Goal: Answer question/provide support

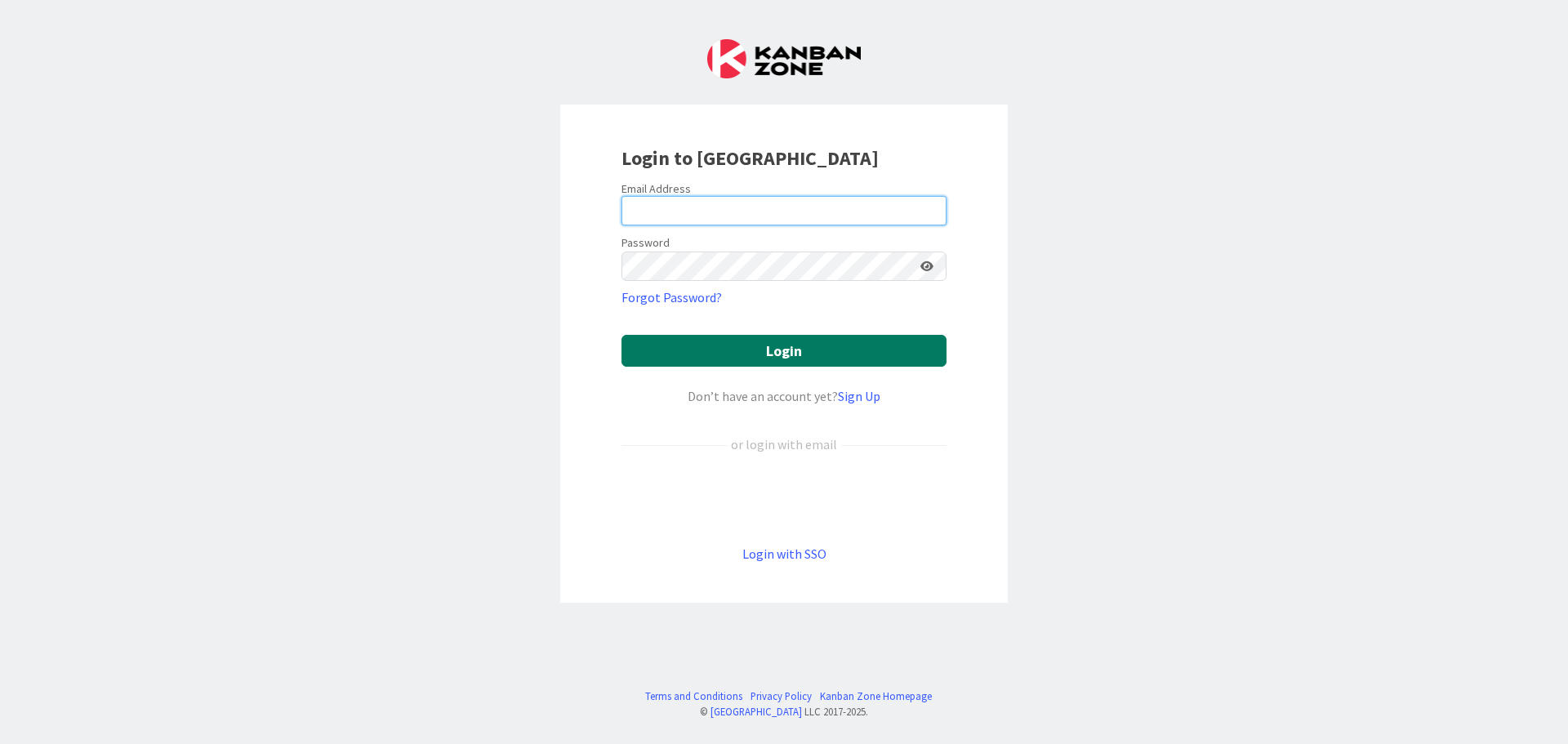
type input "[PERSON_NAME][EMAIL_ADDRESS][PERSON_NAME][DOMAIN_NAME]"
click at [741, 347] on button "Login" at bounding box center [784, 350] width 325 height 32
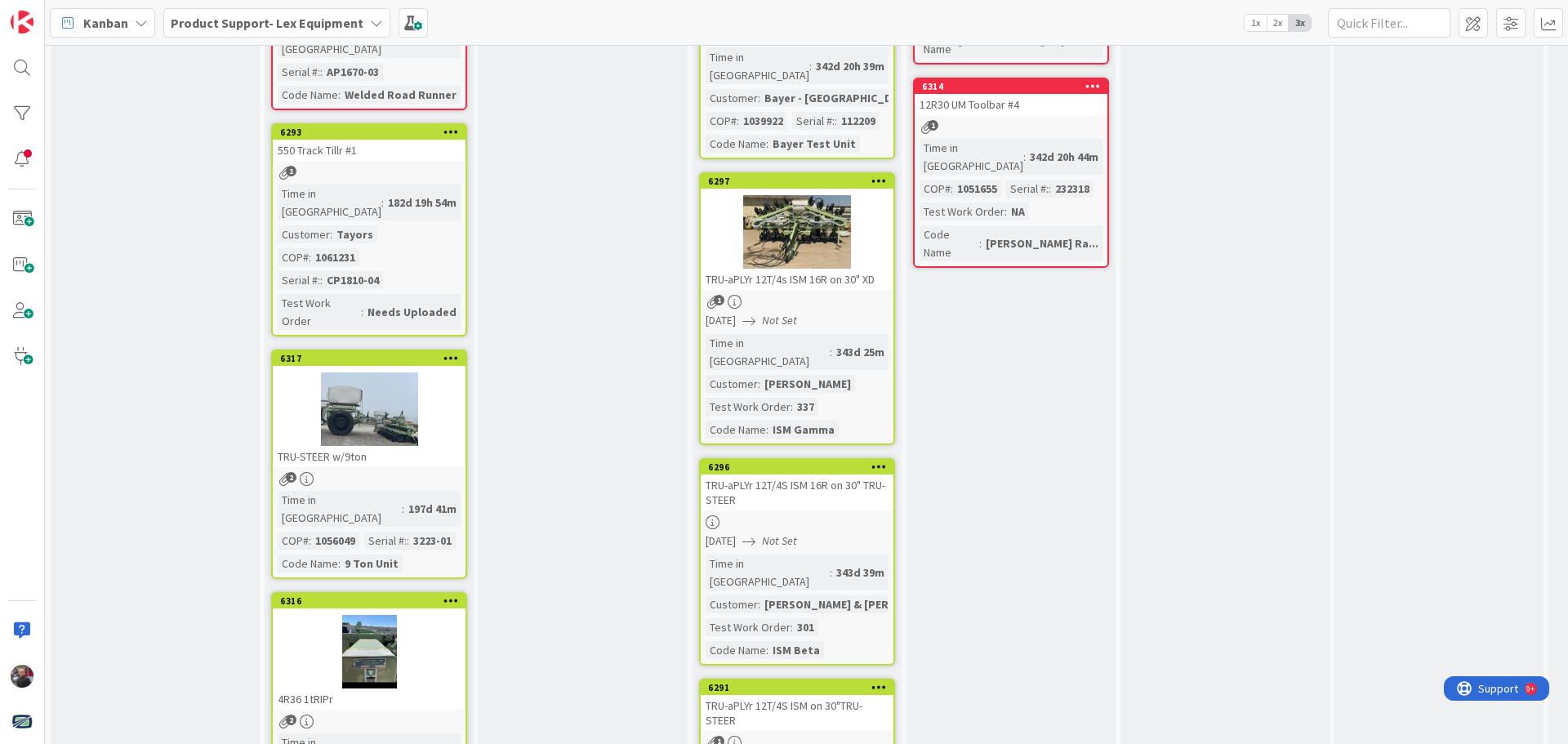
scroll to position [1681, 0]
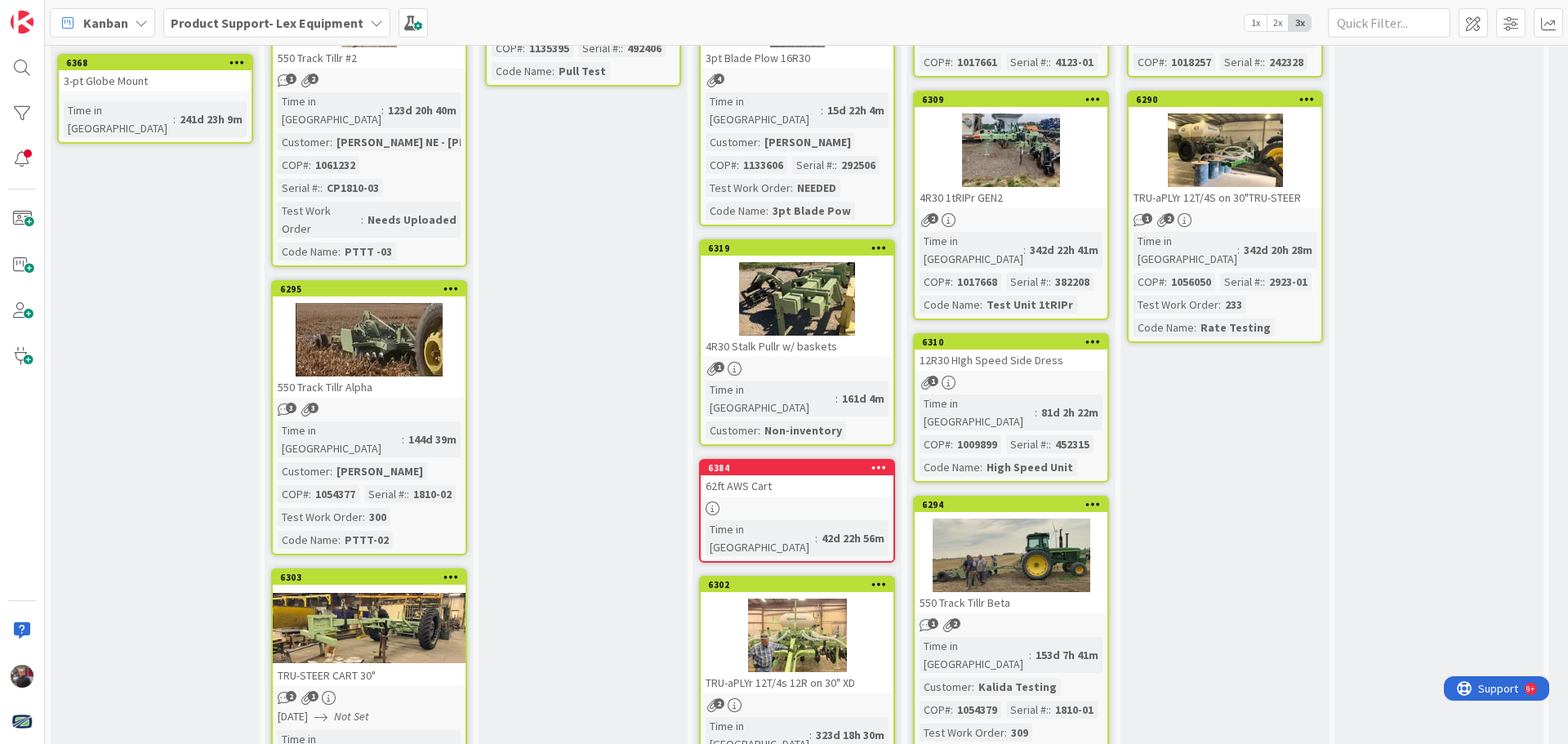
scroll to position [150, 0]
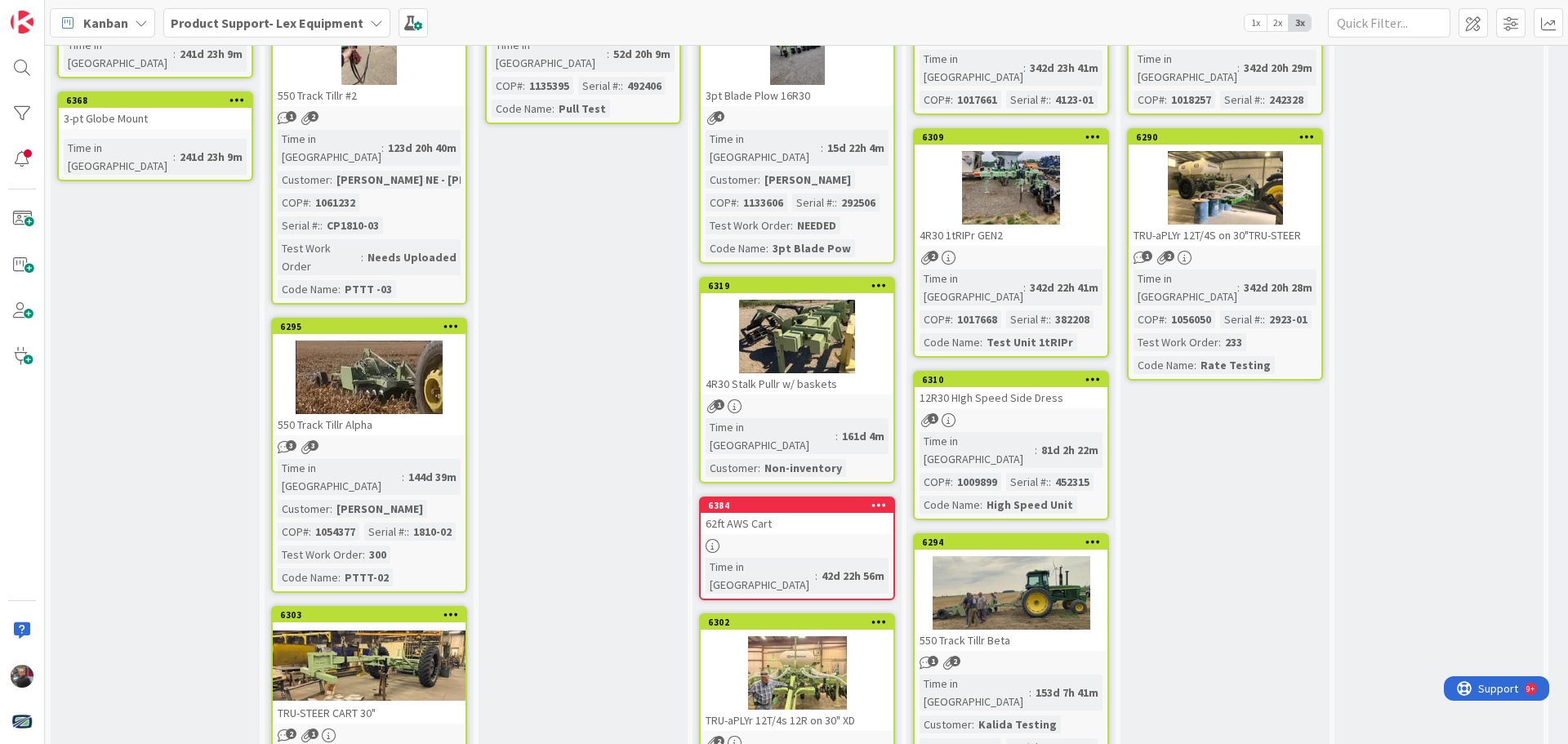
click at [1051, 387] on div "12R30 HIgh Speed Side Dress" at bounding box center [1010, 397] width 192 height 21
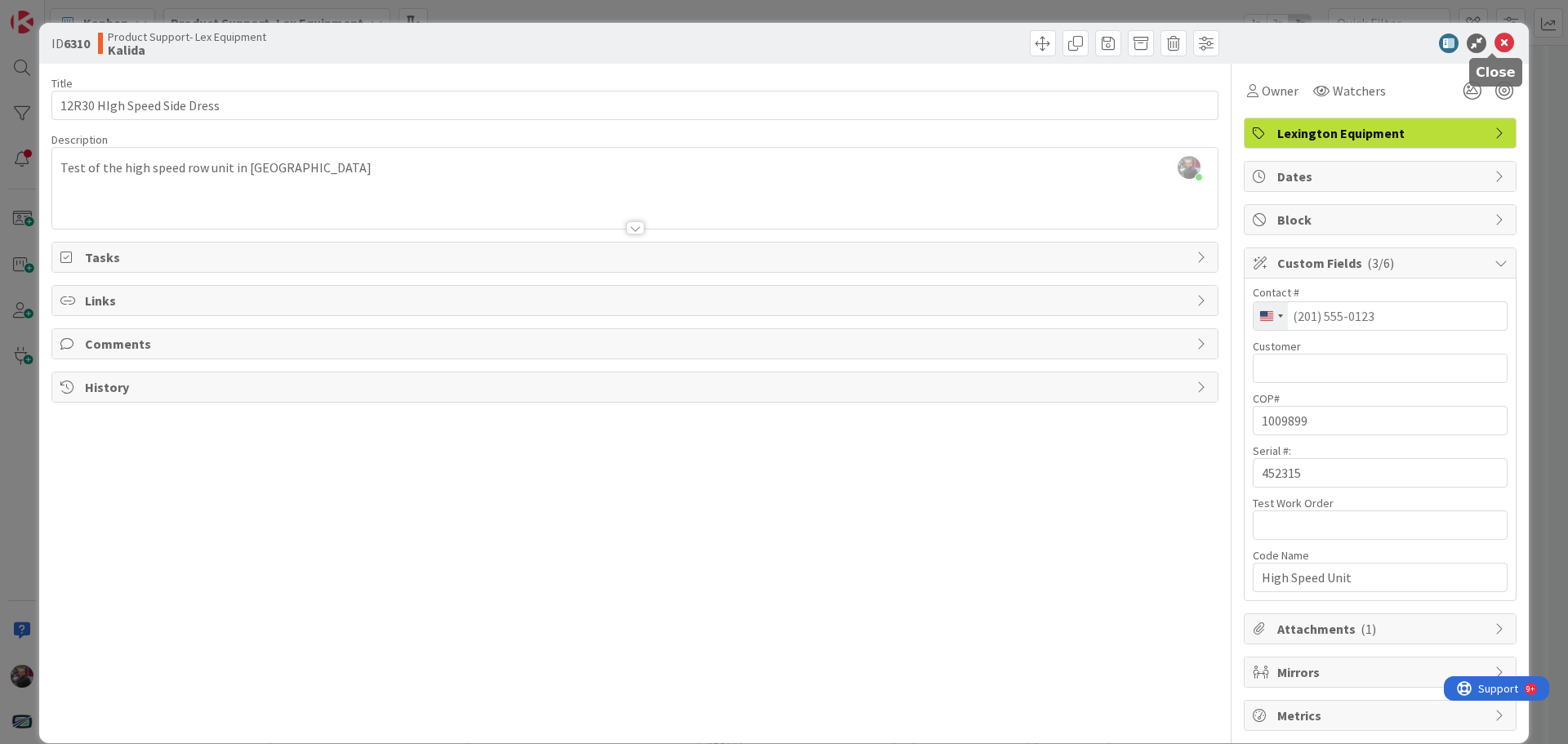
click at [1496, 41] on icon at bounding box center [1504, 43] width 20 height 20
